Goal: Task Accomplishment & Management: Manage account settings

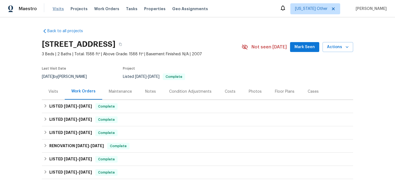
click at [61, 9] on span "Visits" at bounding box center [58, 9] width 11 height 6
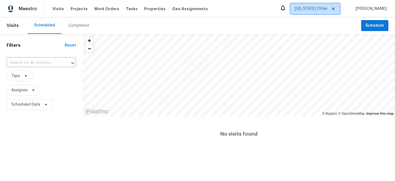
click at [313, 4] on span "[US_STATE] Other" at bounding box center [315, 8] width 50 height 11
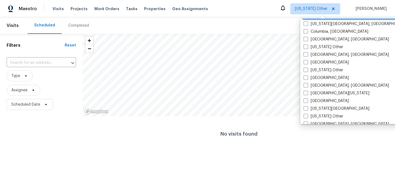
scroll to position [166, 0]
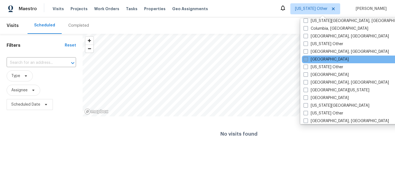
click at [318, 61] on label "[GEOGRAPHIC_DATA]" at bounding box center [325, 60] width 45 height 6
click at [307, 60] on input "[GEOGRAPHIC_DATA]" at bounding box center [305, 59] width 4 height 4
checkbox input "true"
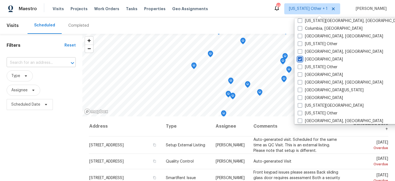
click at [55, 64] on div "​" at bounding box center [41, 63] width 69 height 9
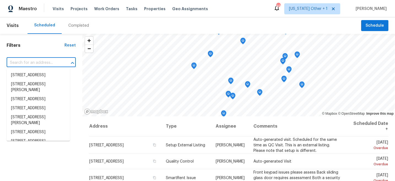
paste input "[STREET_ADDRESS]"
type input "[STREET_ADDRESS]"
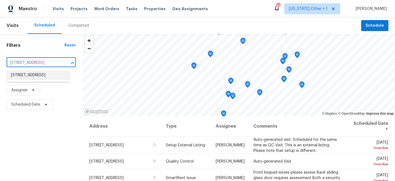
click at [55, 76] on li "[STREET_ADDRESS]" at bounding box center [38, 75] width 63 height 9
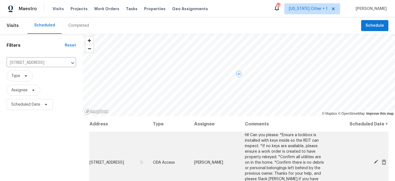
scroll to position [28, 0]
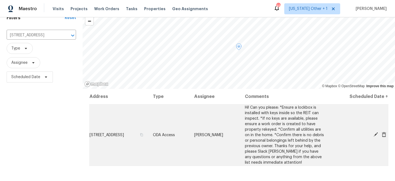
click at [376, 136] on icon at bounding box center [375, 134] width 5 height 5
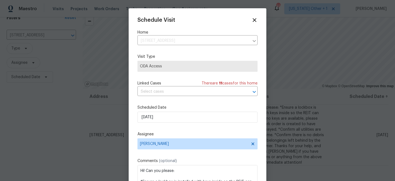
click at [225, 123] on div "Schedule Visit Home [STREET_ADDRESS] ​ Visit Type ODA Access Linked Cases There…" at bounding box center [197, 109] width 120 height 185
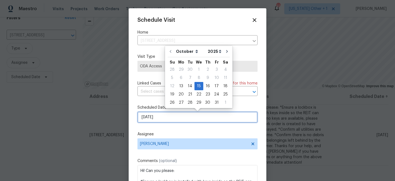
click at [217, 122] on input "[DATE]" at bounding box center [197, 117] width 120 height 11
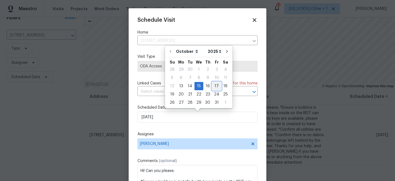
click at [217, 87] on div "17" at bounding box center [216, 86] width 9 height 8
type input "[DATE]"
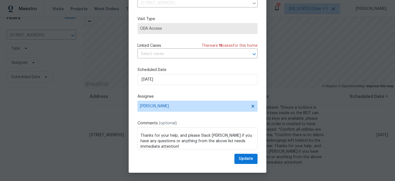
scroll to position [69, 0]
click at [242, 158] on span "Update" at bounding box center [246, 159] width 14 height 7
